Goal: Information Seeking & Learning: Learn about a topic

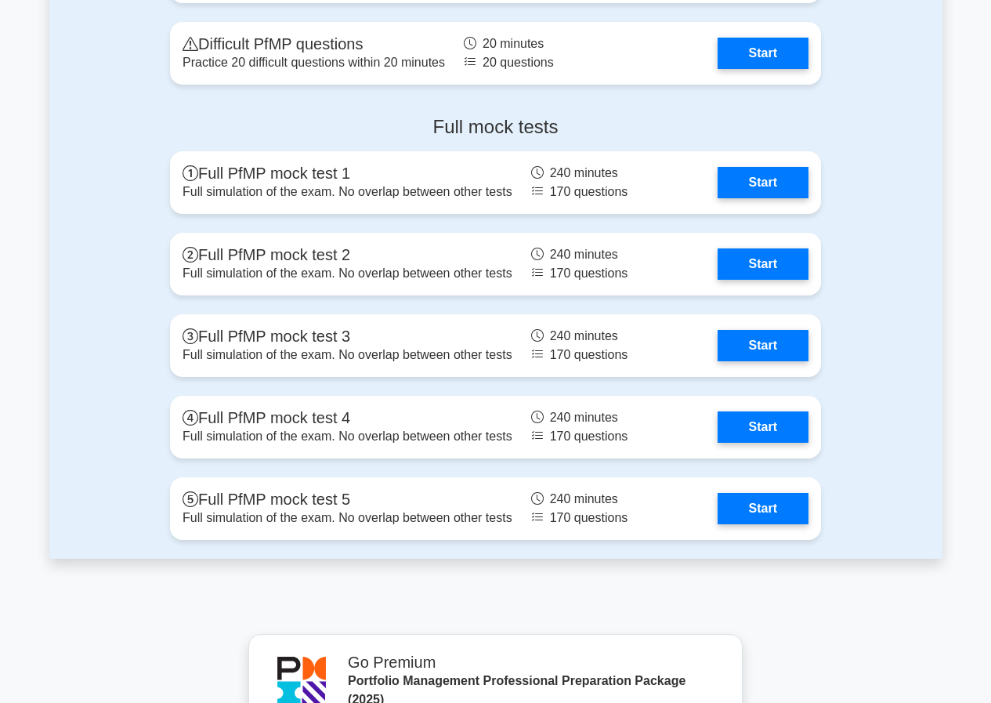
scroll to position [1880, 0]
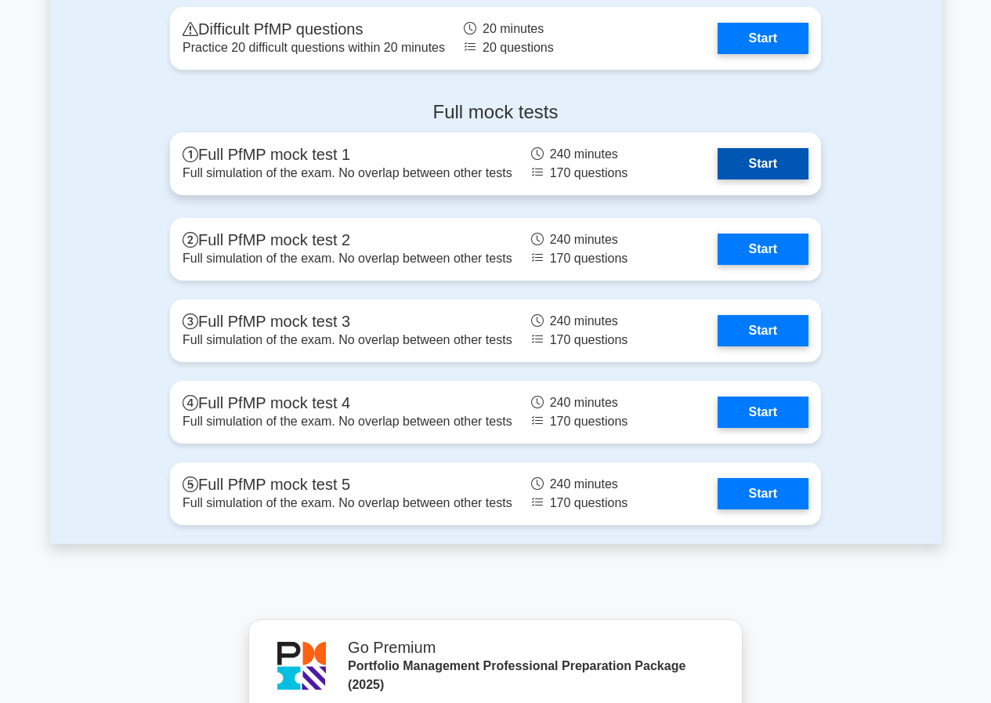
click at [766, 164] on link "Start" at bounding box center [763, 163] width 91 height 31
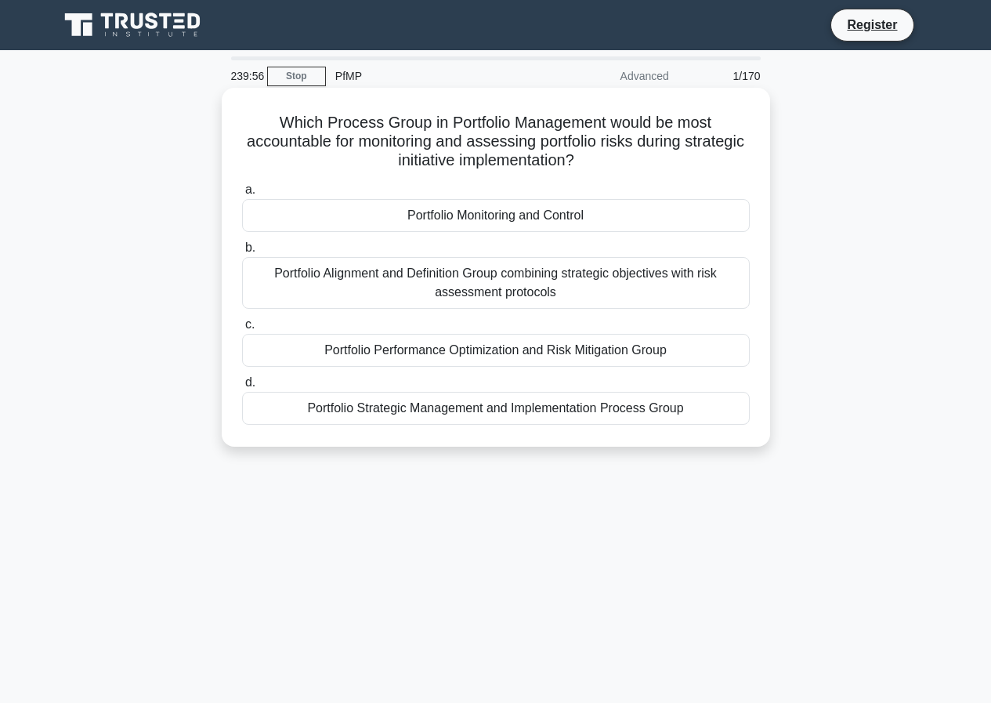
click at [353, 234] on div "a. Portfolio Monitoring and Control b. Portfolio Alignment and Definition Group…" at bounding box center [496, 302] width 526 height 251
click at [316, 223] on div "Portfolio Monitoring and Control" at bounding box center [496, 215] width 508 height 33
click at [242, 195] on input "a. Portfolio Monitoring and Control" at bounding box center [242, 190] width 0 height 10
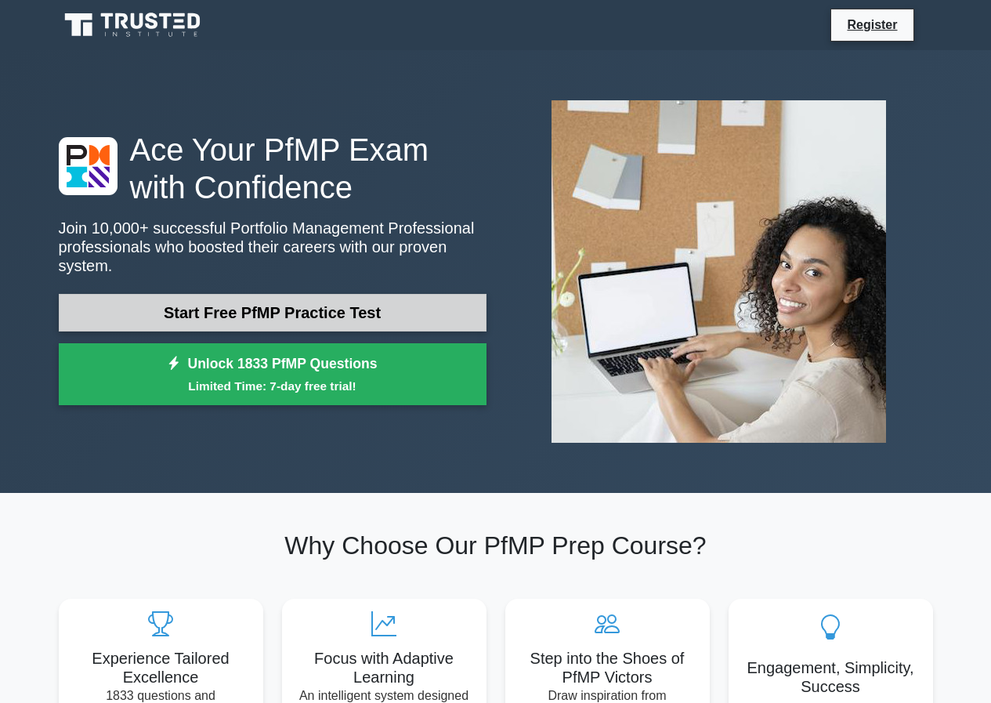
click at [291, 313] on link "Start Free PfMP Practice Test" at bounding box center [273, 313] width 428 height 38
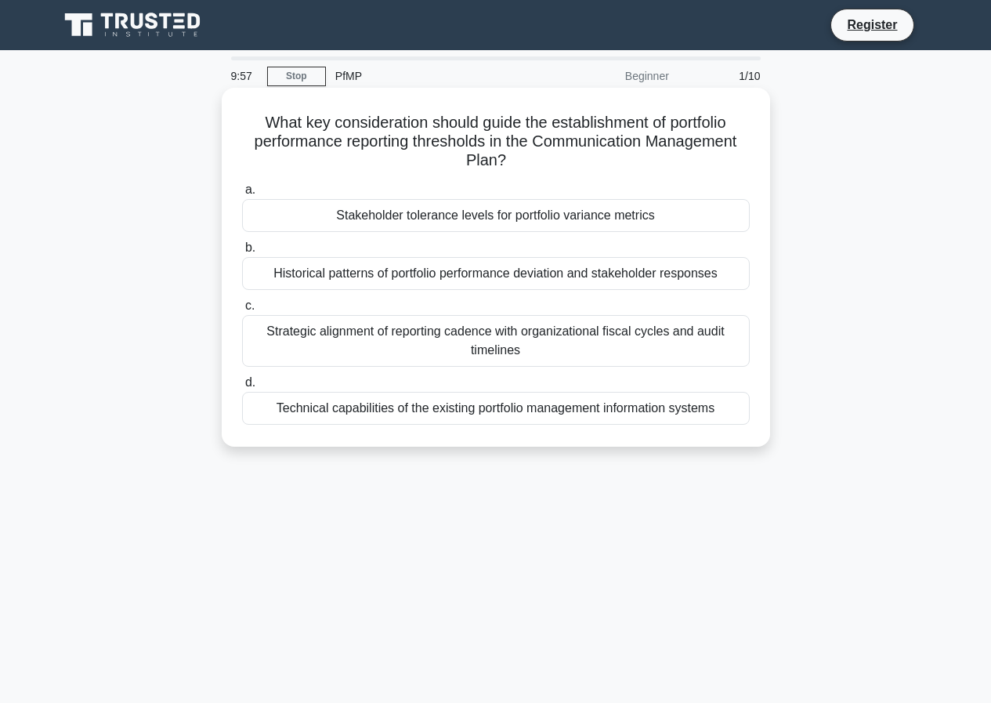
click at [513, 221] on div "Stakeholder tolerance levels for portfolio variance metrics" at bounding box center [496, 215] width 508 height 33
click at [242, 195] on input "a. Stakeholder tolerance levels for portfolio variance metrics" at bounding box center [242, 190] width 0 height 10
